Goal: Task Accomplishment & Management: Manage account settings

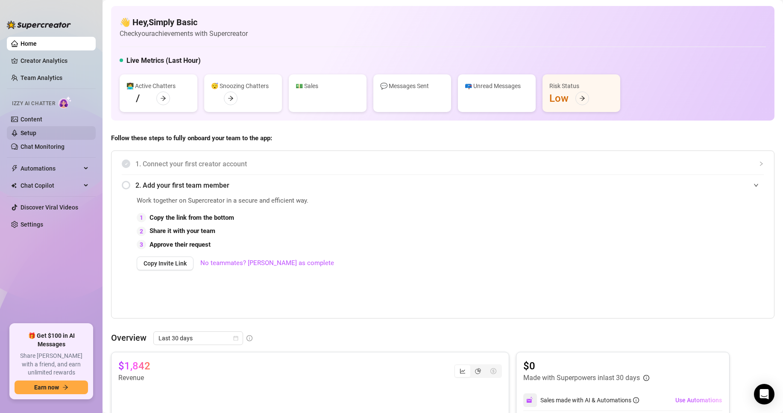
scroll to position [340, 0]
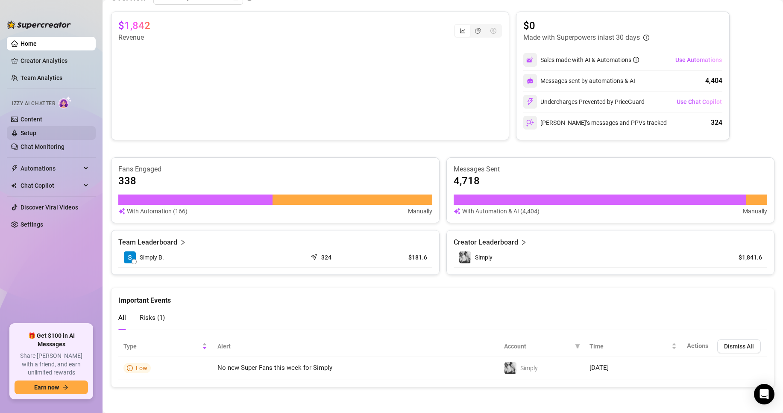
click at [36, 136] on link "Setup" at bounding box center [29, 132] width 16 height 7
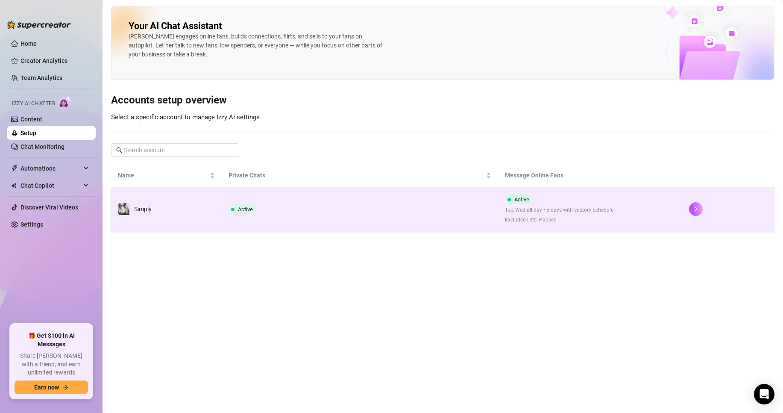
click at [283, 201] on td "Active" at bounding box center [360, 209] width 276 height 44
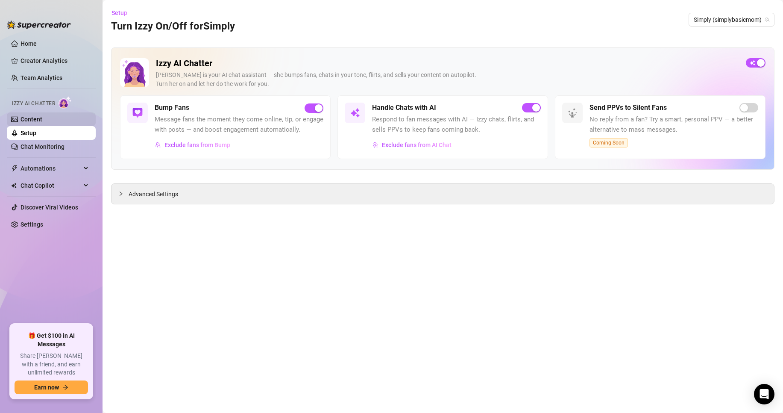
click at [35, 120] on link "Content" at bounding box center [32, 119] width 22 height 7
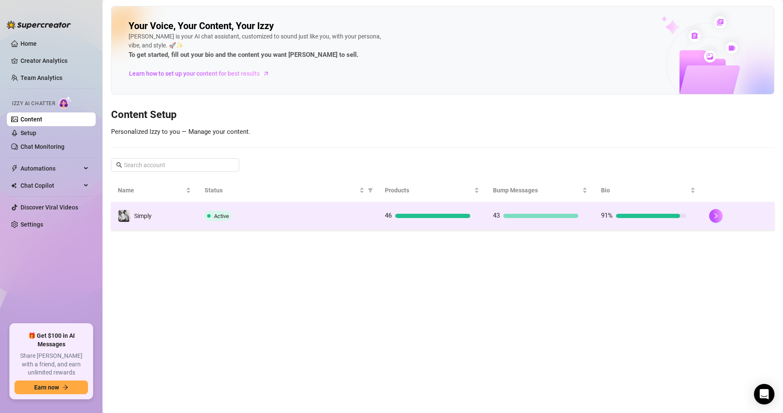
click at [364, 226] on td "Active" at bounding box center [288, 216] width 180 height 28
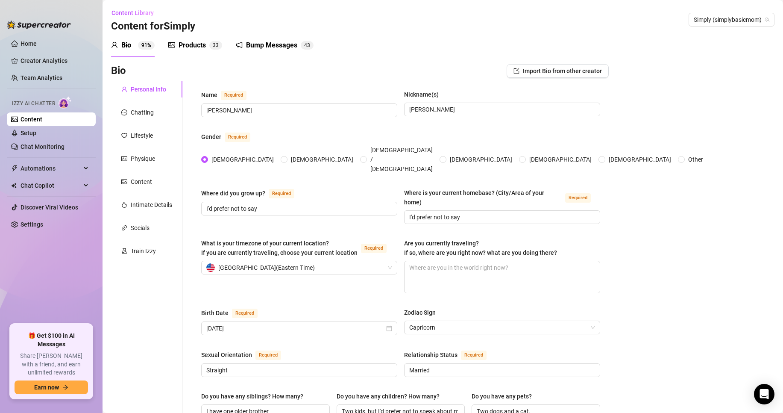
click at [177, 46] on div "Products 3 3" at bounding box center [195, 45] width 54 height 10
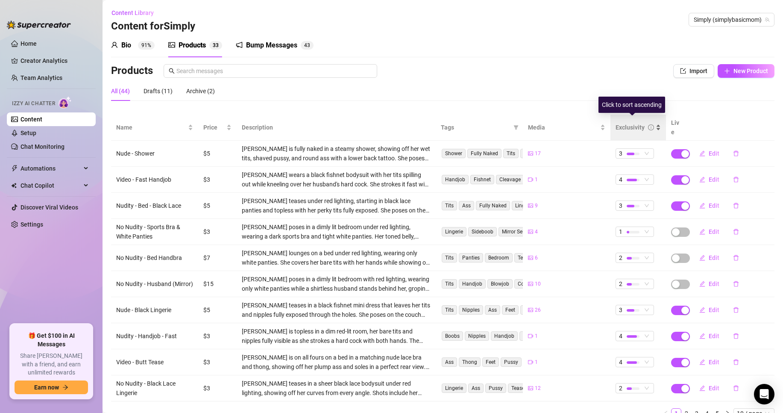
click at [651, 126] on div "Exclusivity" at bounding box center [638, 127] width 45 height 9
